Goal: Task Accomplishment & Management: Manage account settings

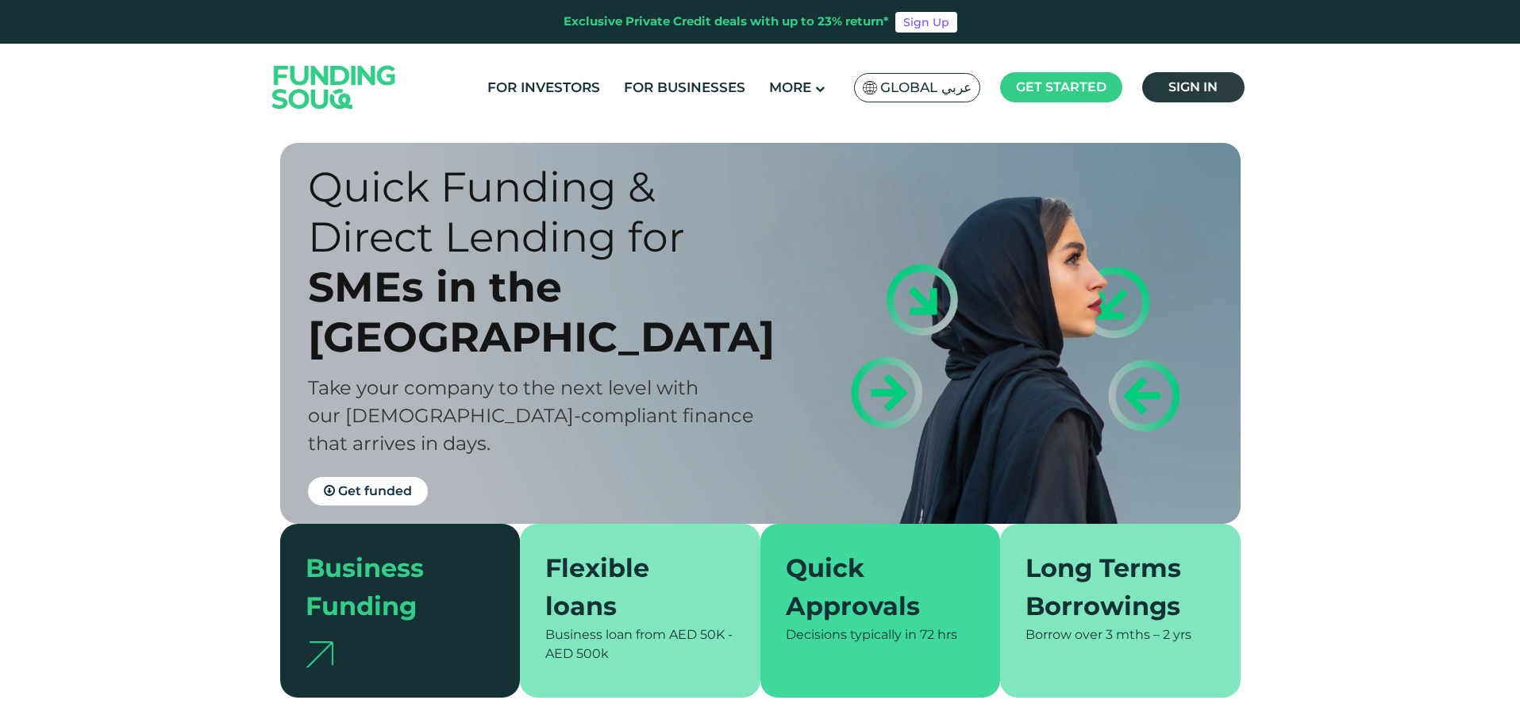
click at [1221, 90] on link "Sign in" at bounding box center [1193, 87] width 102 height 30
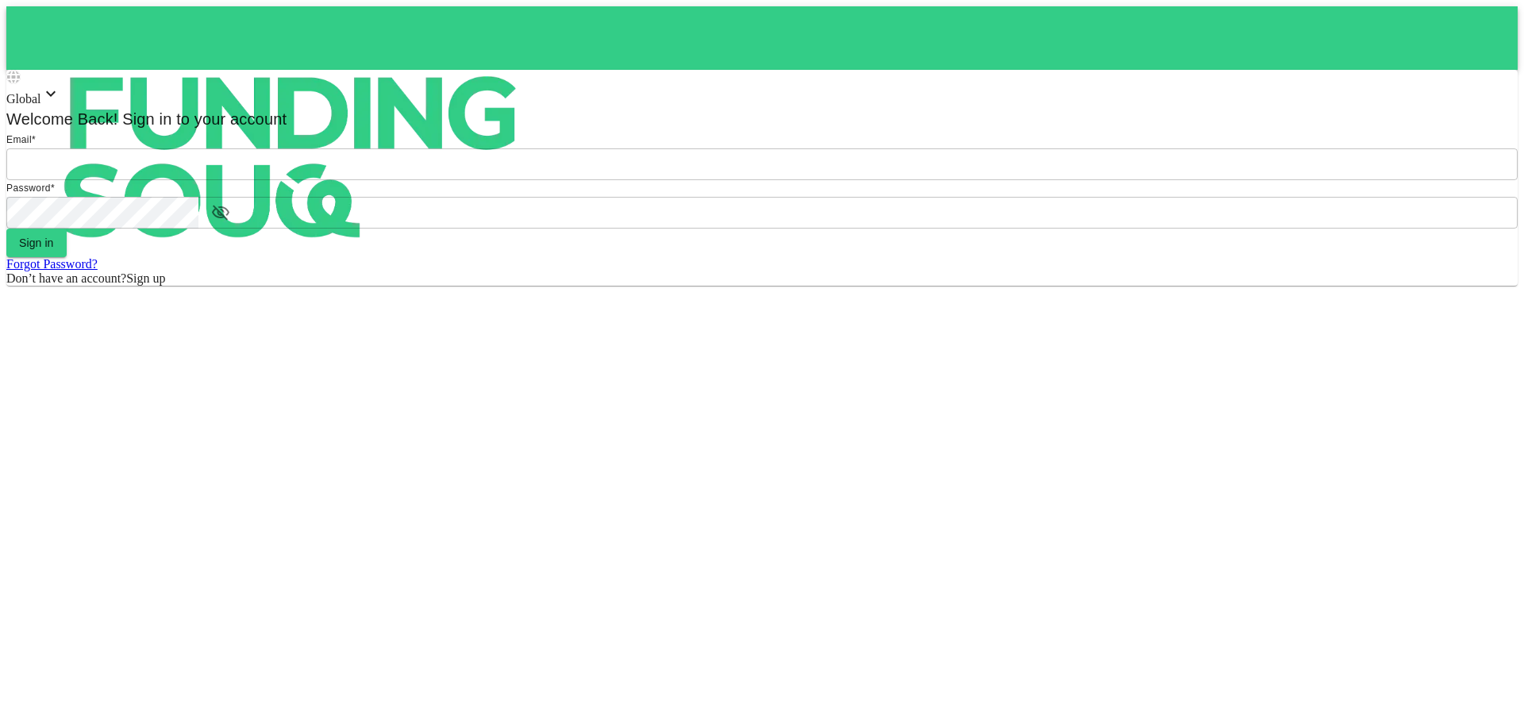
type input "[EMAIL_ADDRESS][DOMAIN_NAME]"
click at [742, 286] on form "Email email [PERSON_NAME][EMAIL_ADDRESS][DOMAIN_NAME] email Password password p…" at bounding box center [761, 209] width 1511 height 154
click at [67, 257] on button "Sign in" at bounding box center [36, 243] width 60 height 29
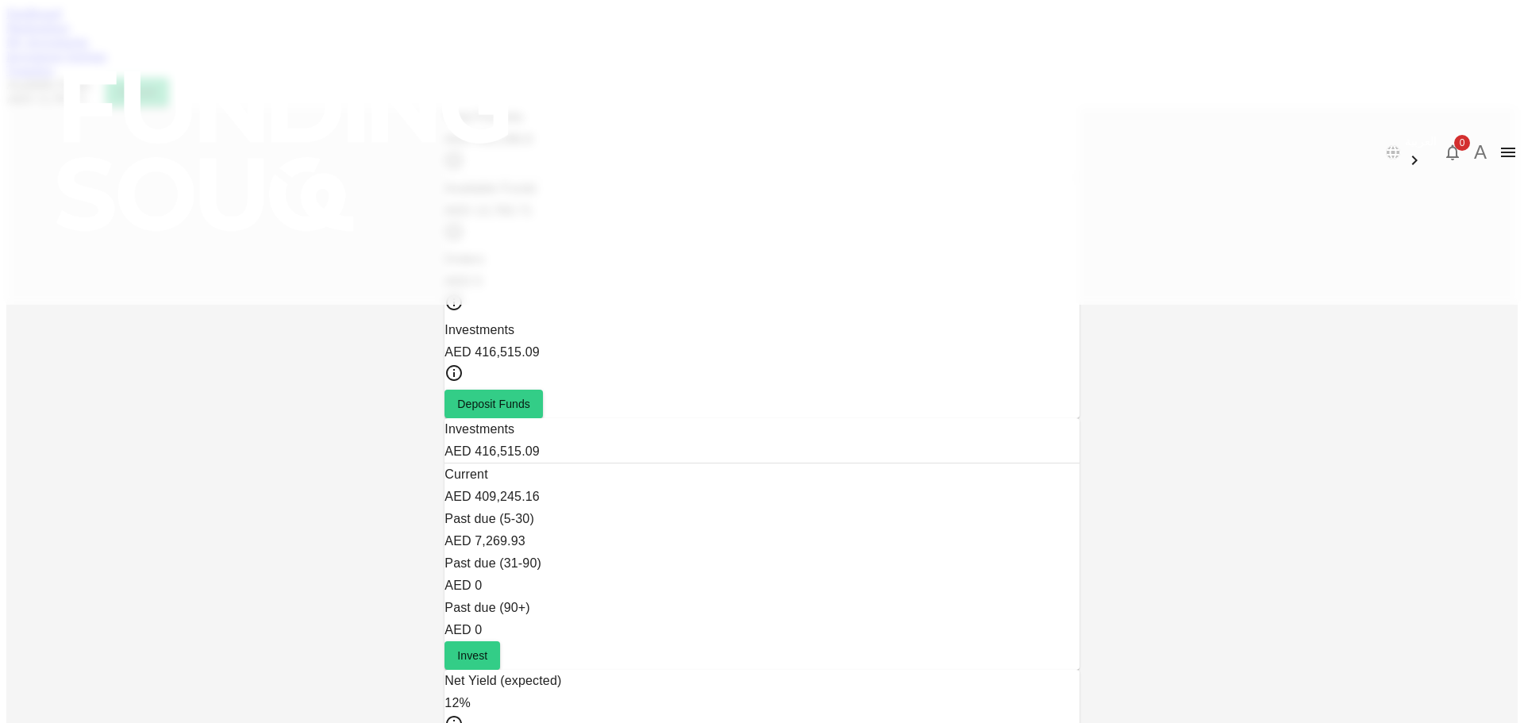
click at [70, 34] on link "Marketplace" at bounding box center [37, 27] width 63 height 13
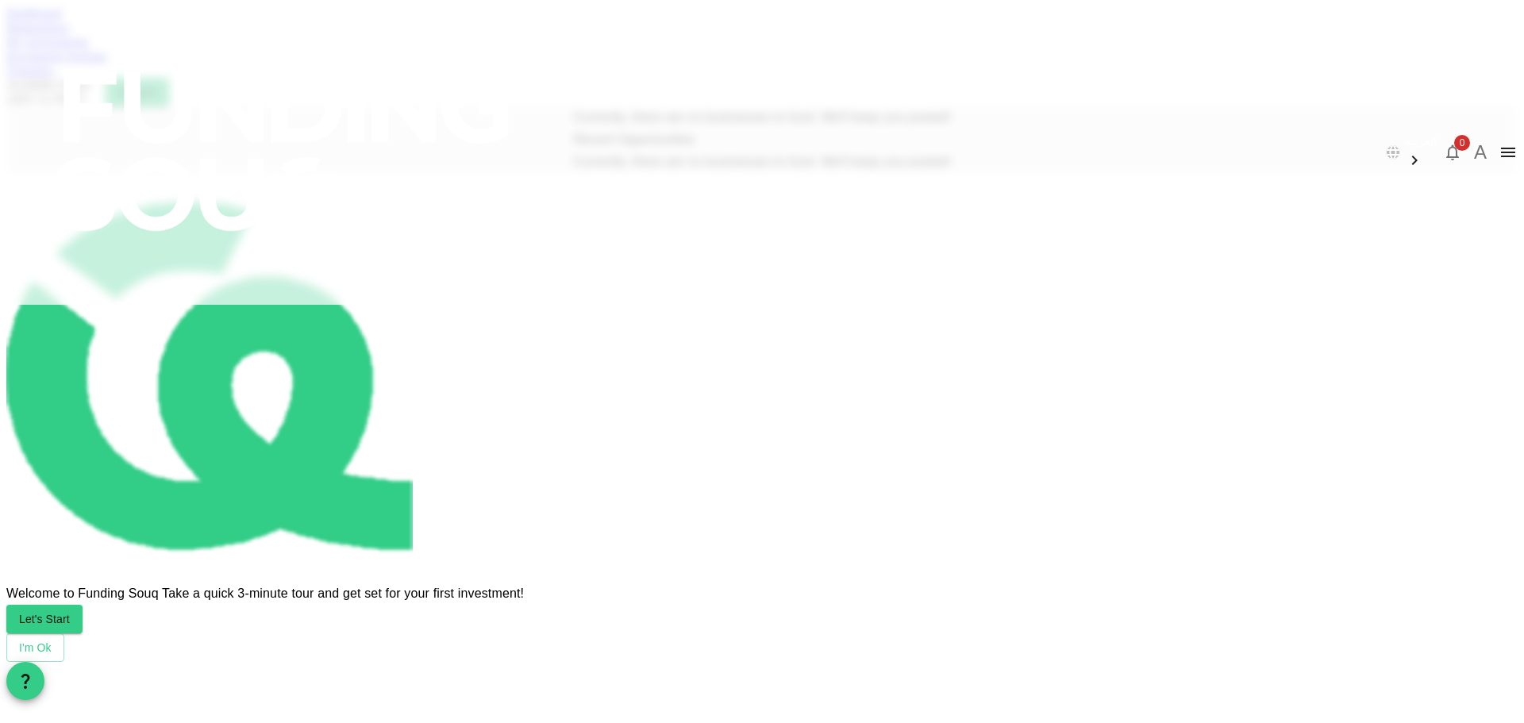
click at [61, 20] on link "Dashboard" at bounding box center [33, 12] width 55 height 13
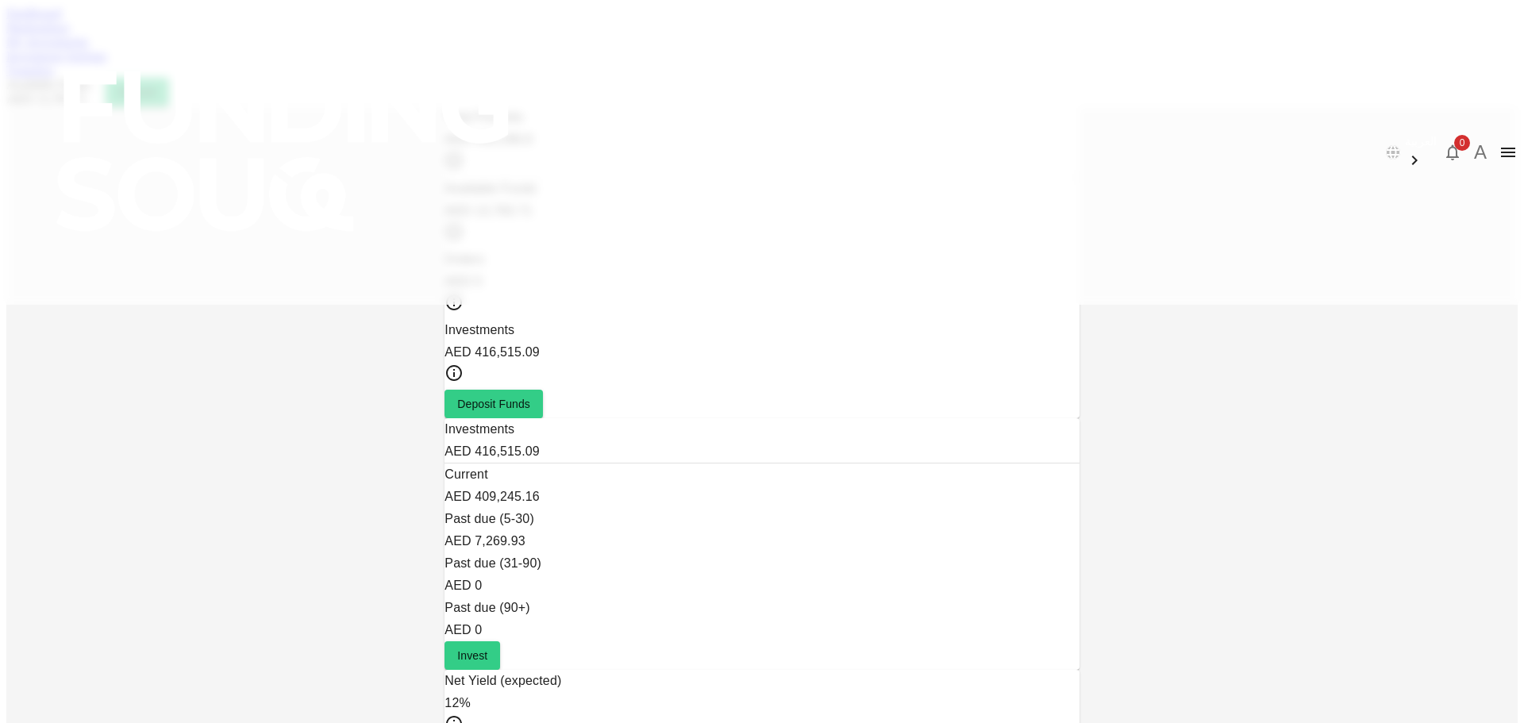
click at [526, 94] on div "Dashboard Marketplace My Investments Investment Settings Transfers Available Fu…" at bounding box center [761, 56] width 1511 height 100
click at [89, 48] on link "My Investments" at bounding box center [47, 41] width 83 height 13
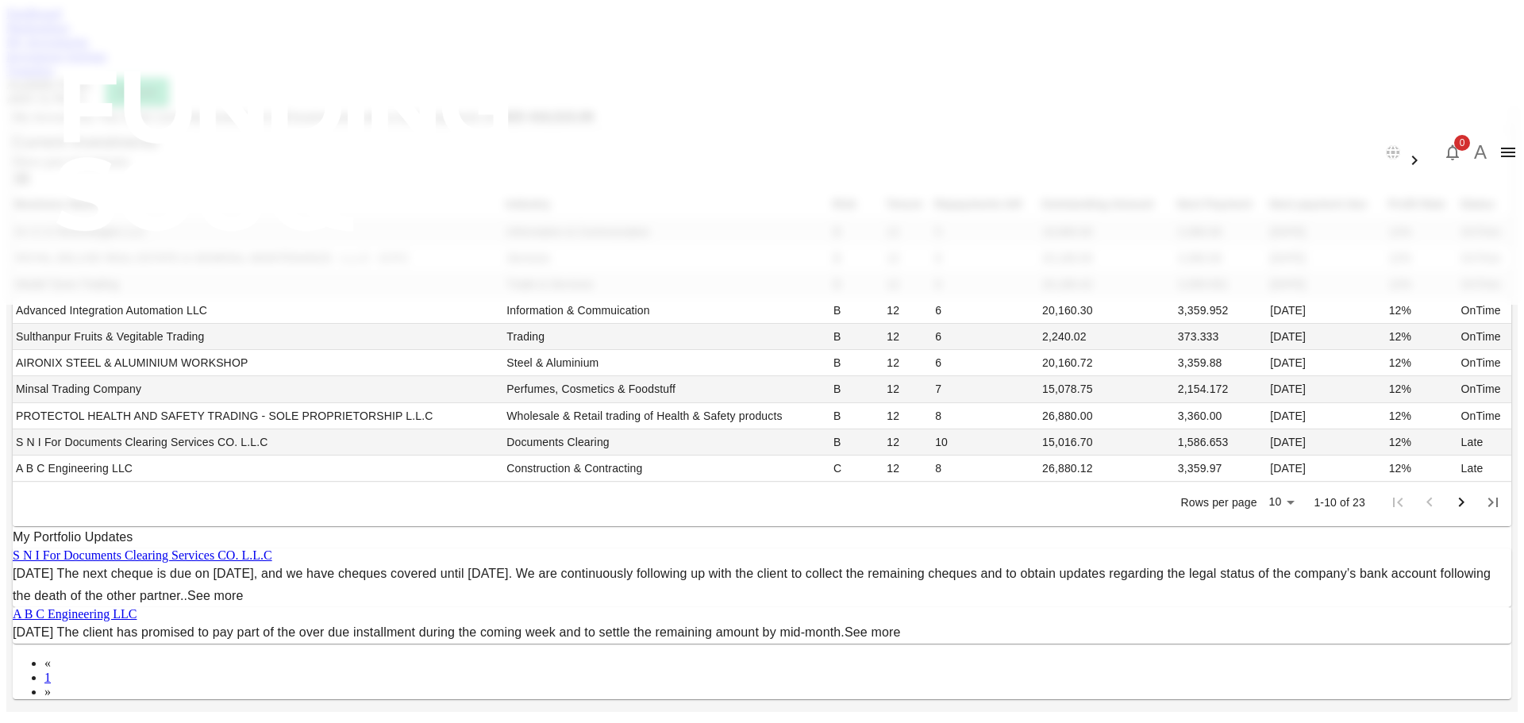
scroll to position [491, 0]
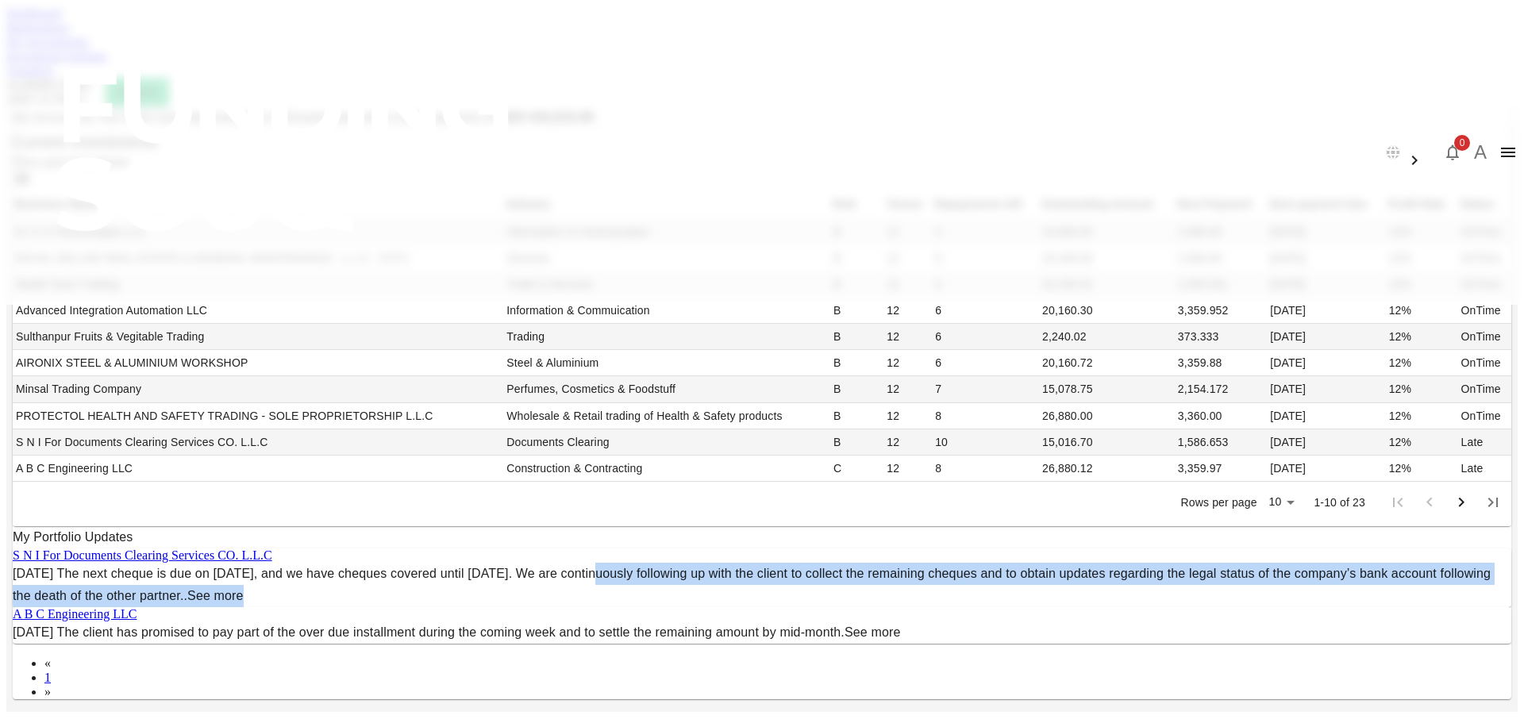
drag, startPoint x: 1039, startPoint y: 490, endPoint x: 1235, endPoint y: 513, distance: 197.4
click at [1235, 513] on div "My Investments You have currently invested in 23 businesses with a total exposu…" at bounding box center [761, 408] width 1511 height 605
click at [70, 34] on link "Marketplace" at bounding box center [37, 27] width 63 height 13
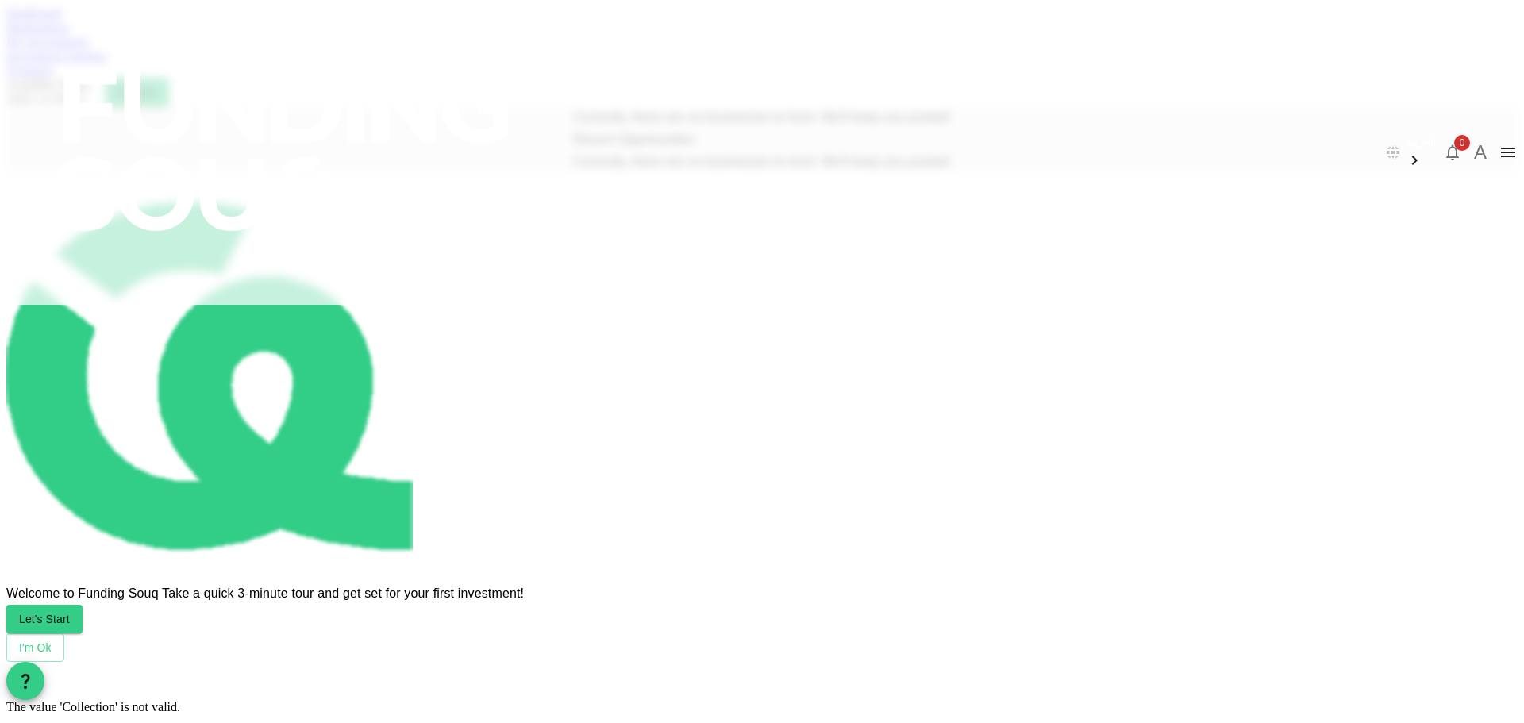
click at [574, 94] on div "Dashboard Marketplace My Investments Investment Settings Transfers Available Fu…" at bounding box center [761, 56] width 1511 height 100
drag, startPoint x: 589, startPoint y: 90, endPoint x: 591, endPoint y: 71, distance: 18.4
click at [89, 48] on link "My Investments" at bounding box center [47, 41] width 83 height 13
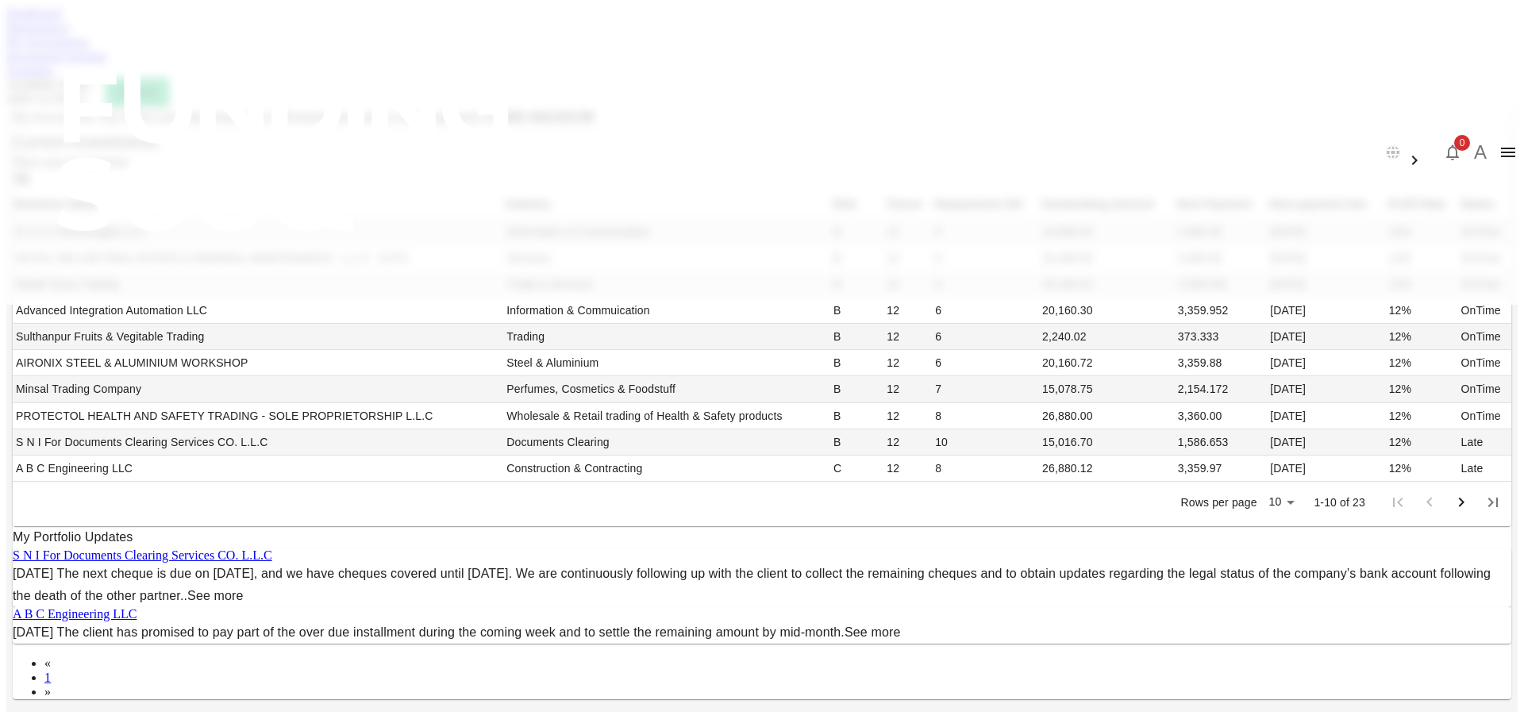
click at [61, 20] on link "Dashboard" at bounding box center [33, 12] width 55 height 13
